Goal: Find specific page/section: Find specific page/section

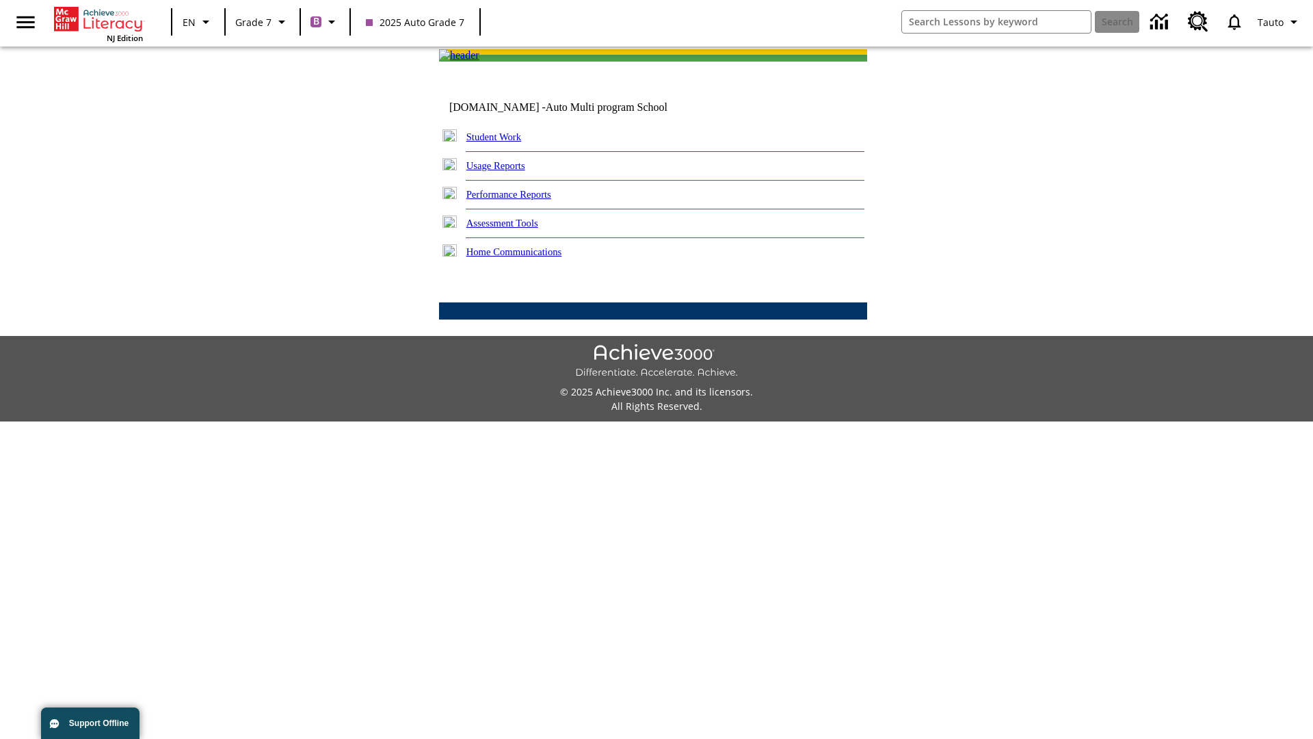
click at [503, 142] on link "Student Work" at bounding box center [494, 136] width 55 height 11
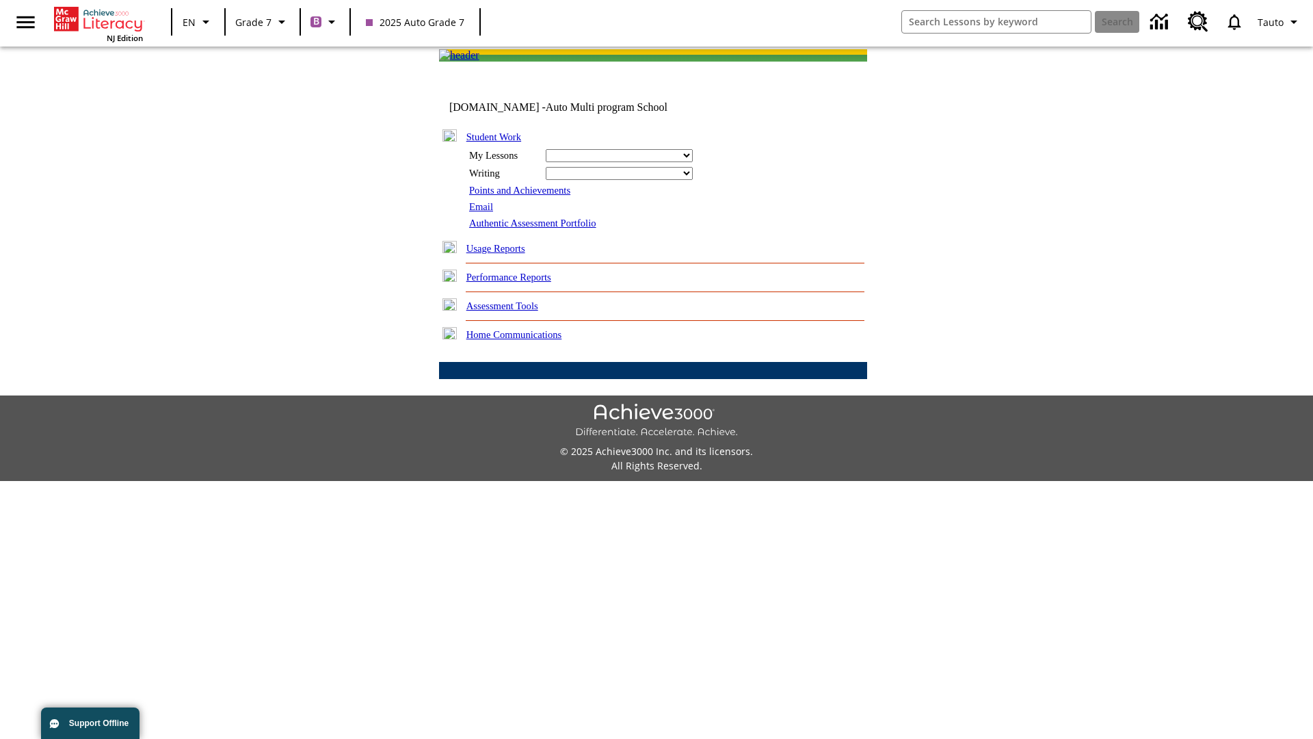
click at [482, 212] on link "Email" at bounding box center [481, 206] width 24 height 11
